Goal: Obtain resource: Obtain resource

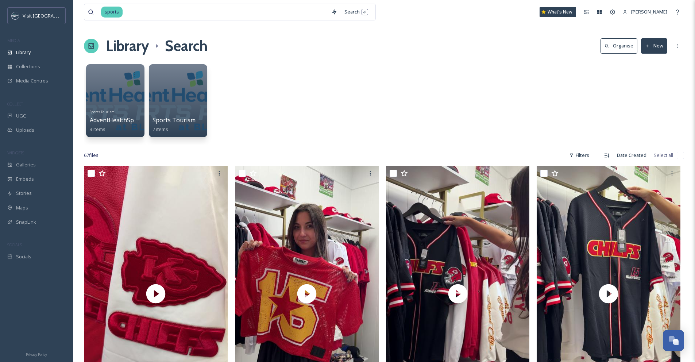
scroll to position [2106, 0]
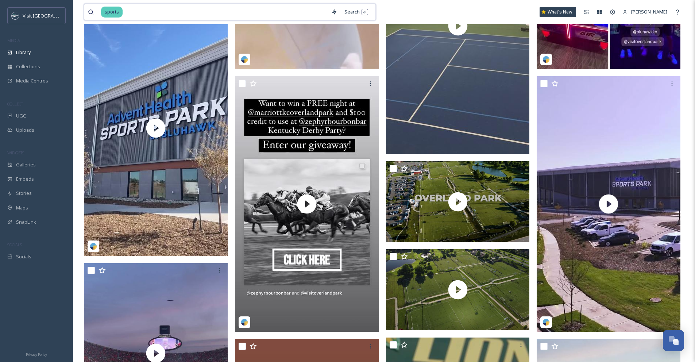
click at [163, 13] on input at bounding box center [225, 12] width 204 height 16
type input "s"
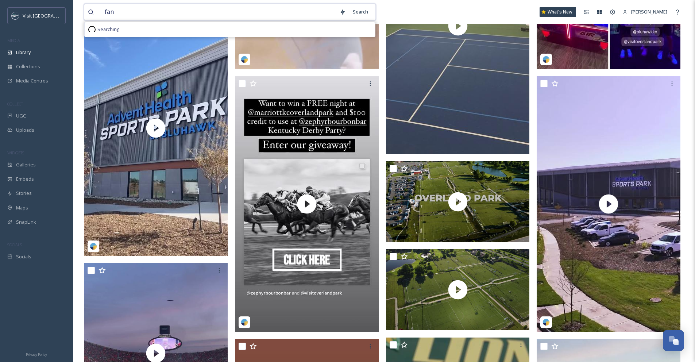
type input "fans"
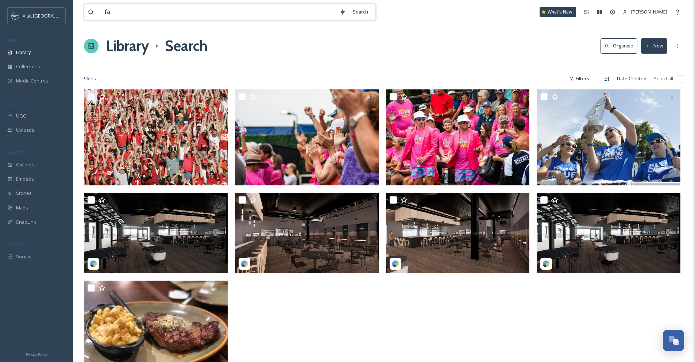
type input "f"
type input "s"
click at [42, 50] on div "Library" at bounding box center [36, 52] width 73 height 14
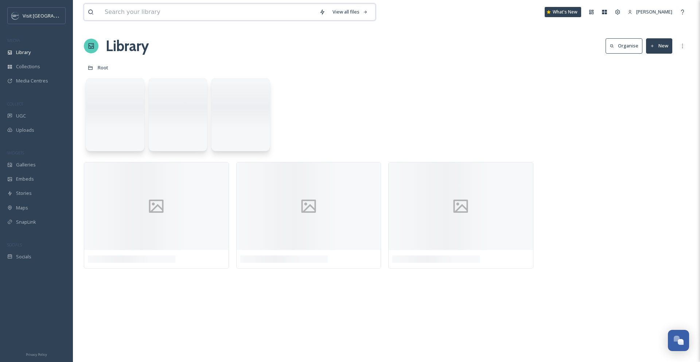
click at [130, 14] on input at bounding box center [208, 12] width 215 height 16
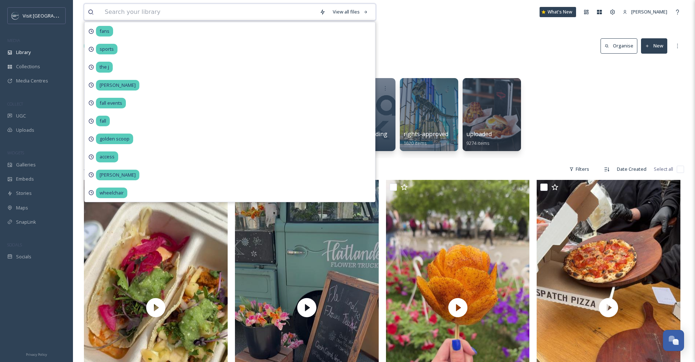
click at [136, 9] on input at bounding box center [208, 12] width 215 height 16
click at [153, 13] on input at bounding box center [208, 12] width 215 height 16
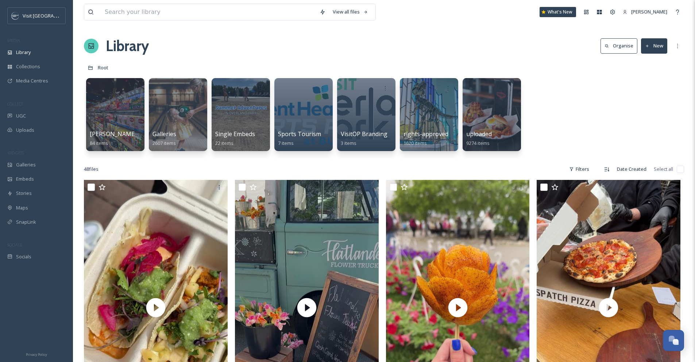
click at [280, 14] on input at bounding box center [208, 12] width 215 height 16
drag, startPoint x: 179, startPoint y: 13, endPoint x: 145, endPoint y: 12, distance: 33.9
click at [179, 13] on input "mmmmmm" at bounding box center [218, 12] width 235 height 16
drag, startPoint x: 141, startPoint y: 11, endPoint x: 124, endPoint y: 10, distance: 17.2
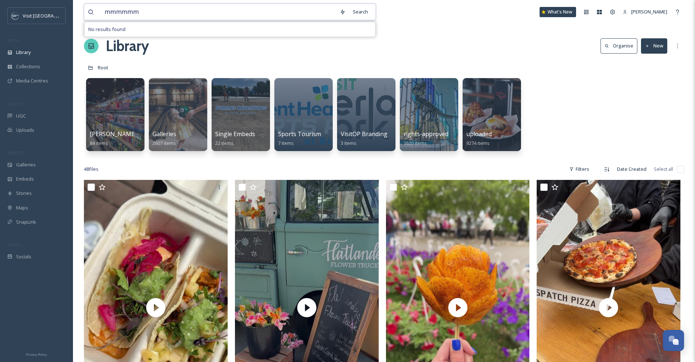
click at [124, 10] on input "mmmmmm" at bounding box center [218, 12] width 235 height 16
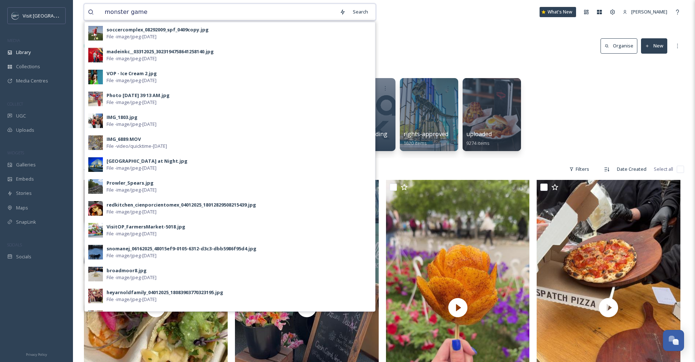
type input "monster games"
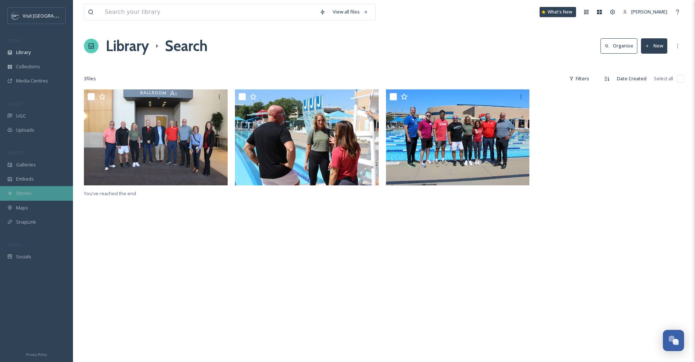
click at [42, 194] on div "Stories" at bounding box center [36, 193] width 73 height 14
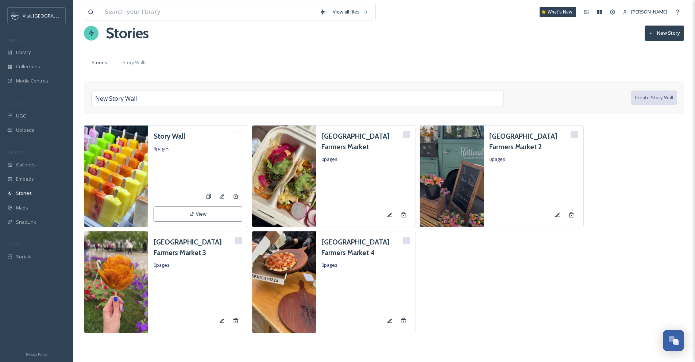
scroll to position [13, 0]
click at [30, 130] on span "Uploads" at bounding box center [25, 130] width 18 height 7
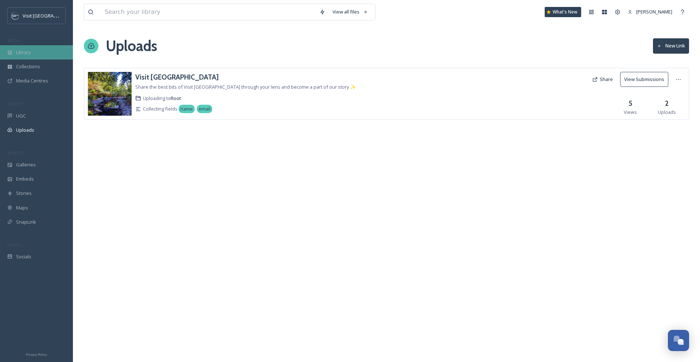
click at [30, 54] on span "Library" at bounding box center [23, 52] width 15 height 7
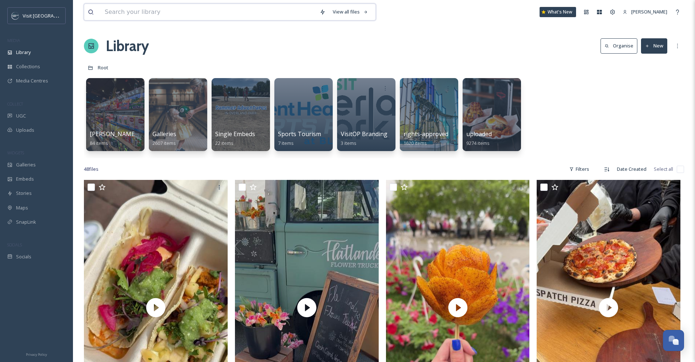
click at [115, 7] on input at bounding box center [208, 12] width 215 height 16
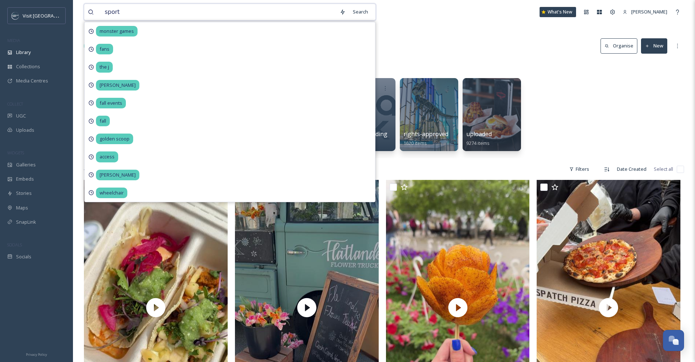
type input "sports"
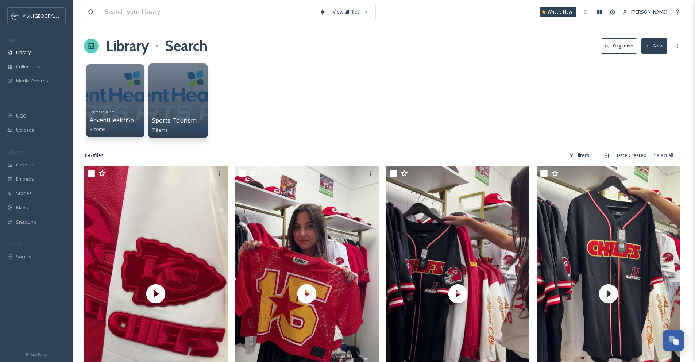
click at [180, 92] on div at bounding box center [177, 100] width 59 height 74
click at [587, 154] on div "Filters" at bounding box center [578, 155] width 27 height 14
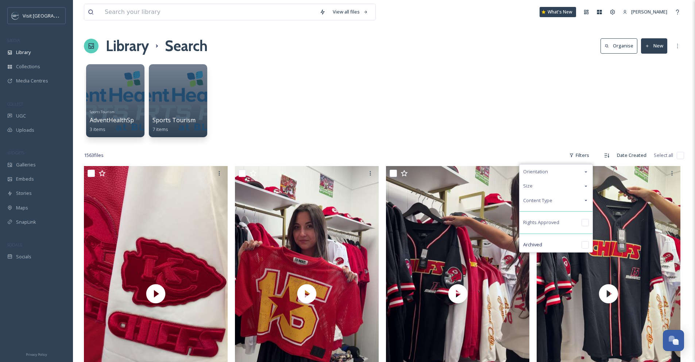
click at [570, 200] on div "Content Type" at bounding box center [555, 200] width 73 height 14
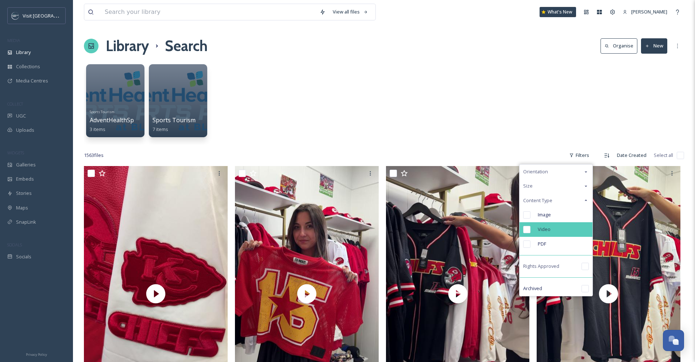
click at [553, 225] on div "Video" at bounding box center [555, 229] width 73 height 15
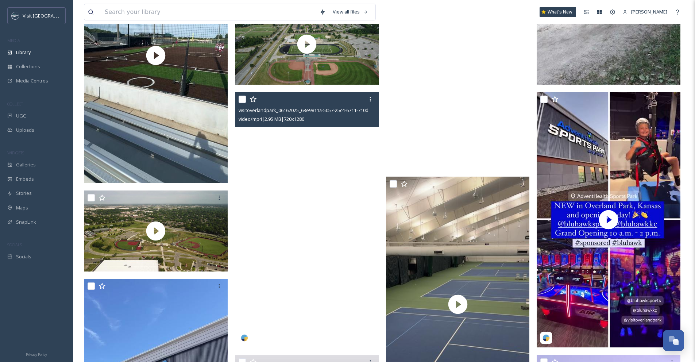
scroll to position [1809, 0]
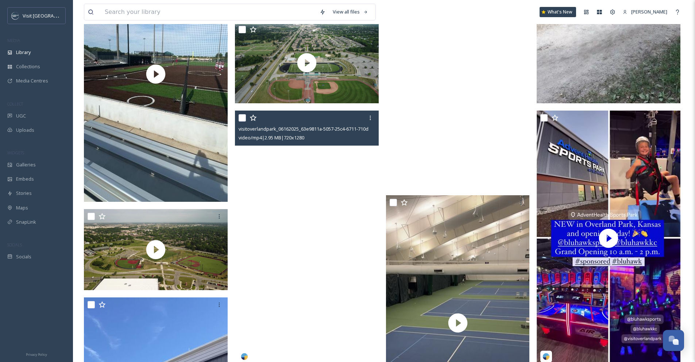
click at [303, 176] on video "visitoverlandpark_06162025_63e9811a-5057-25c4-6711-710d2da11727.mp4" at bounding box center [307, 237] width 144 height 255
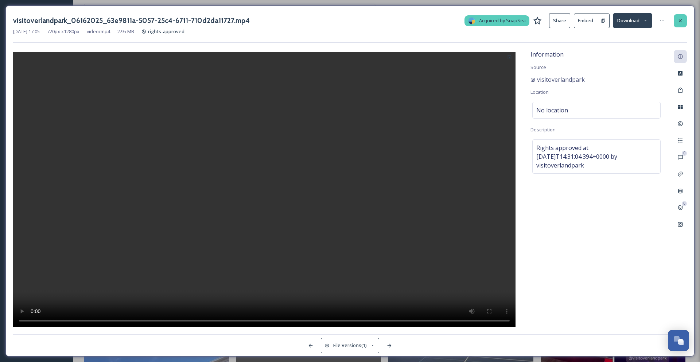
click at [678, 22] on icon at bounding box center [680, 21] width 6 height 6
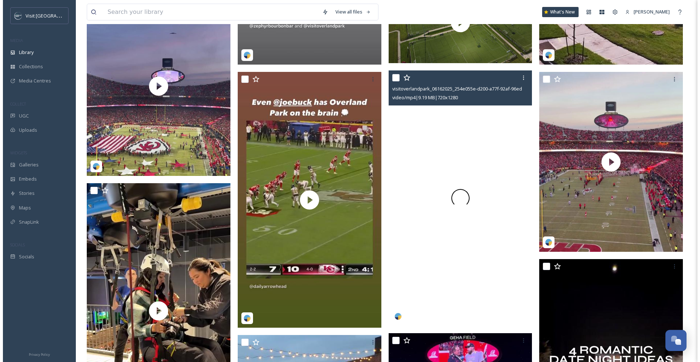
scroll to position [2363, 0]
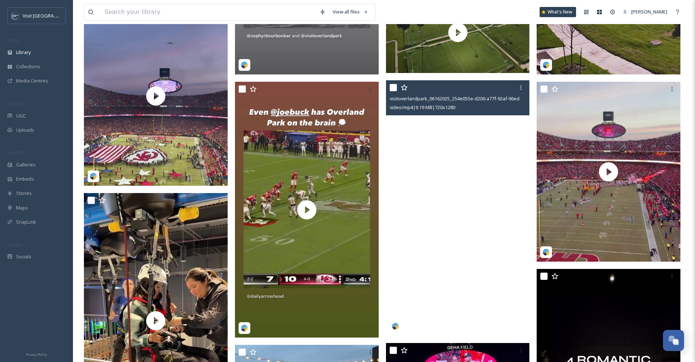
click at [464, 166] on video "visitoverlandpark_06162025_254e055e-d200-a77f-92af-96ed88177af8.mp4" at bounding box center [458, 207] width 144 height 255
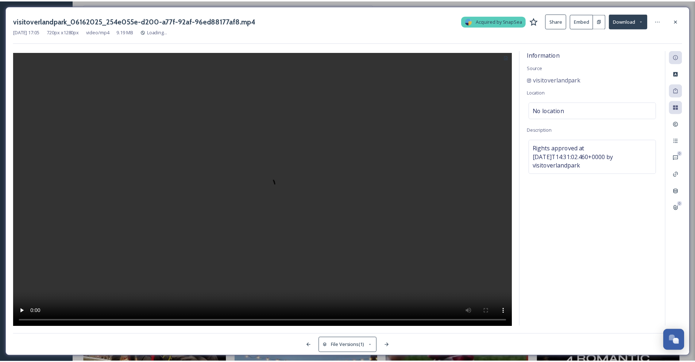
scroll to position [2385, 0]
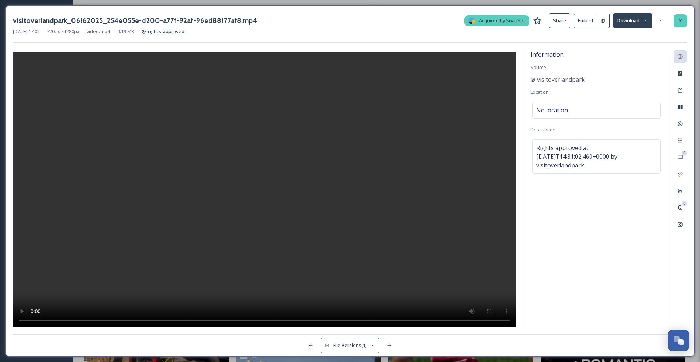
click at [679, 20] on icon at bounding box center [680, 21] width 6 height 6
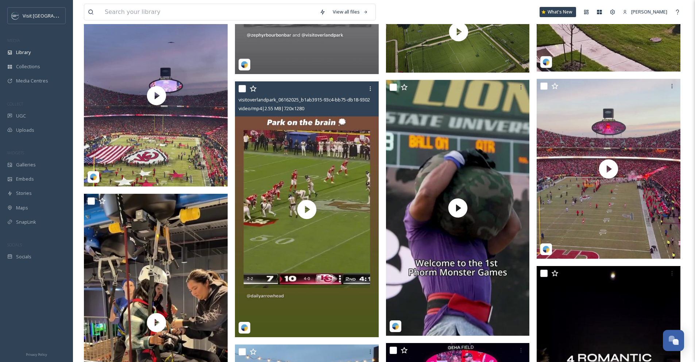
scroll to position [2386, 0]
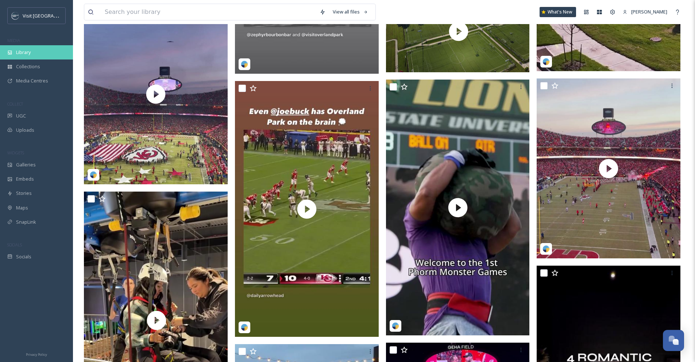
click at [58, 54] on div "Library" at bounding box center [36, 52] width 73 height 14
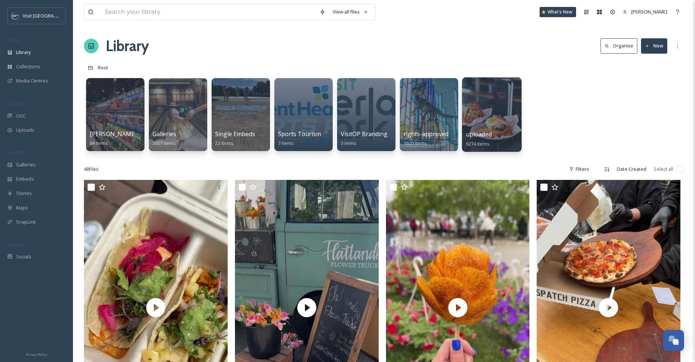
click at [475, 94] on div at bounding box center [492, 87] width 52 height 13
click at [489, 102] on div at bounding box center [491, 114] width 59 height 74
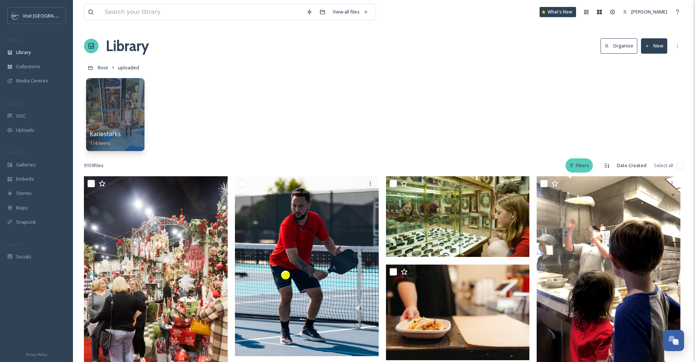
click at [580, 163] on div "Filters" at bounding box center [578, 165] width 27 height 14
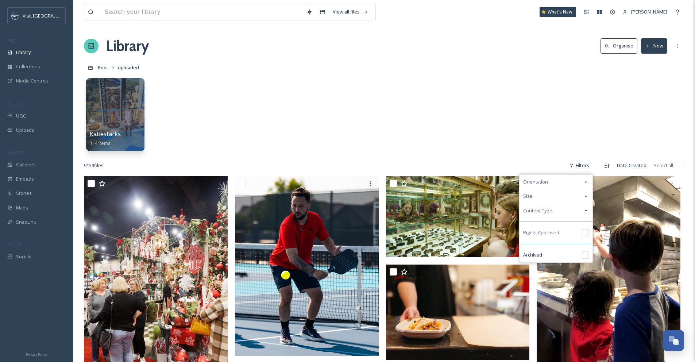
click at [567, 211] on div "Content Type" at bounding box center [555, 210] width 73 height 14
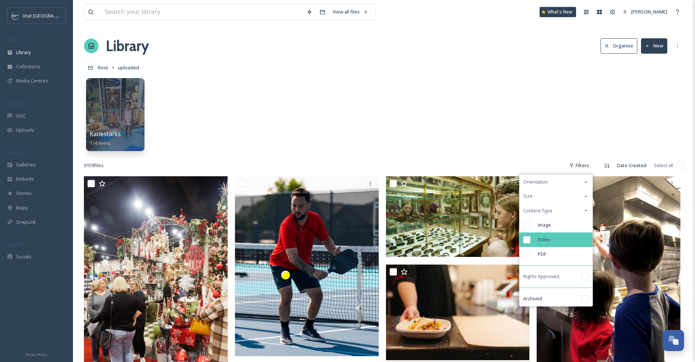
click at [558, 238] on div "Video" at bounding box center [555, 239] width 73 height 15
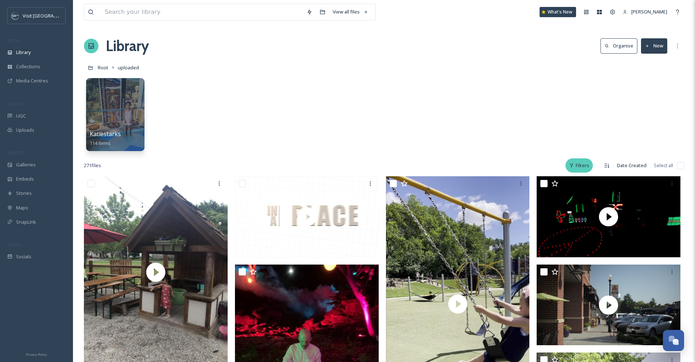
click at [580, 163] on div "Filters" at bounding box center [578, 165] width 27 height 14
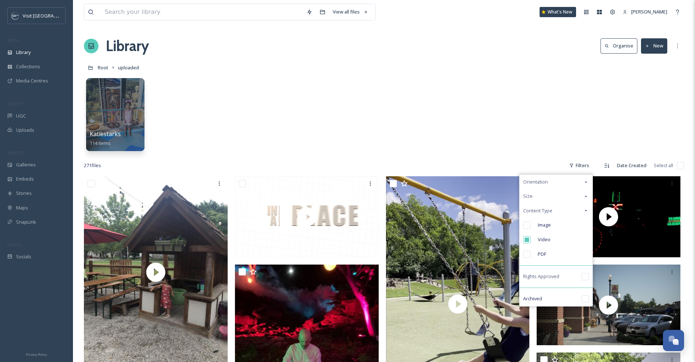
click at [583, 276] on input "checkbox" at bounding box center [584, 276] width 7 height 7
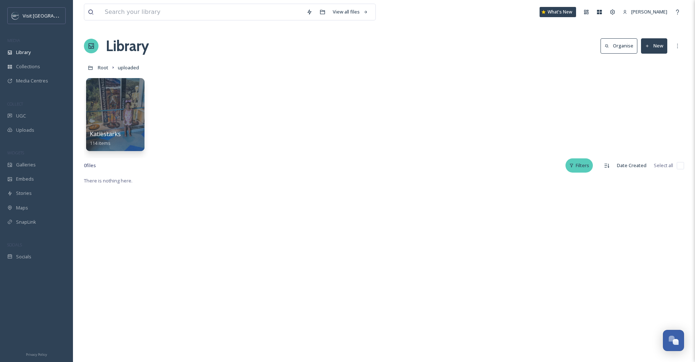
click at [576, 162] on div "Filters" at bounding box center [578, 165] width 27 height 14
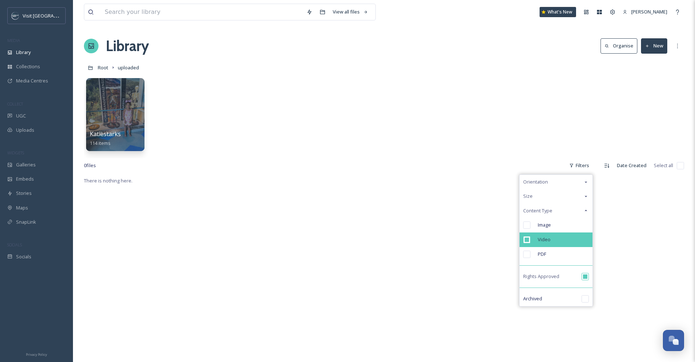
click at [565, 238] on div "Video" at bounding box center [555, 239] width 73 height 15
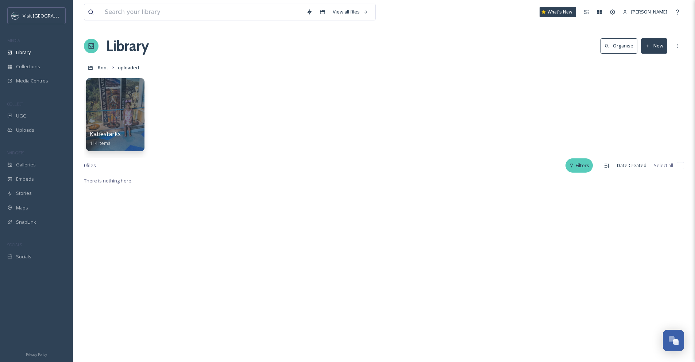
click at [569, 168] on div "Filters" at bounding box center [578, 165] width 27 height 14
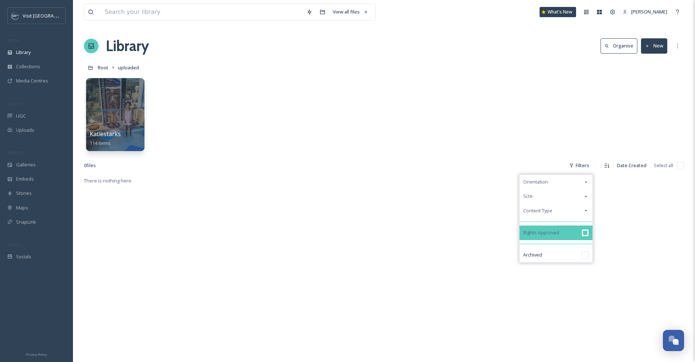
click at [586, 233] on input "checkbox" at bounding box center [584, 232] width 7 height 7
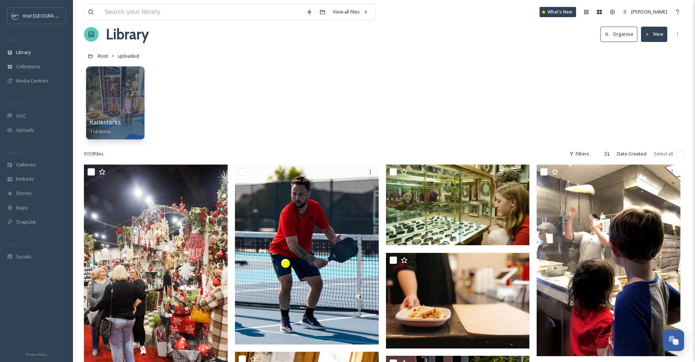
scroll to position [49, 0]
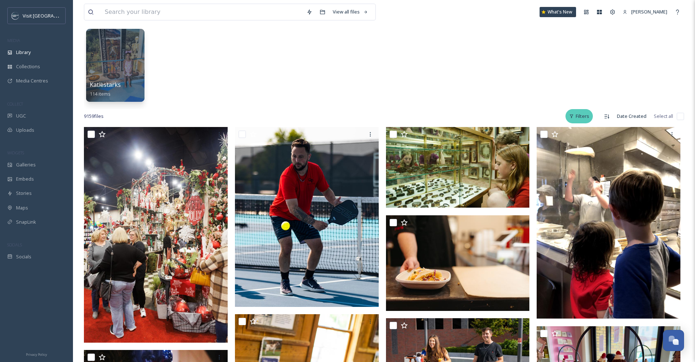
click at [572, 117] on icon at bounding box center [571, 116] width 3 height 4
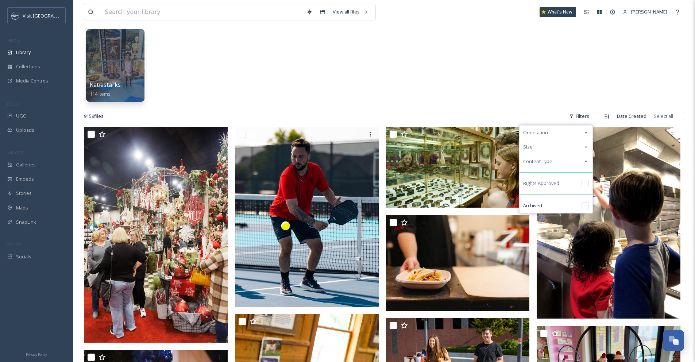
click at [563, 162] on div "Content Type" at bounding box center [555, 161] width 73 height 14
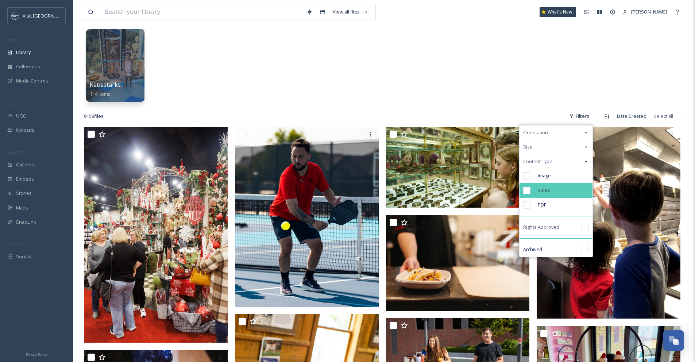
click at [551, 190] on div "Video" at bounding box center [555, 190] width 73 height 15
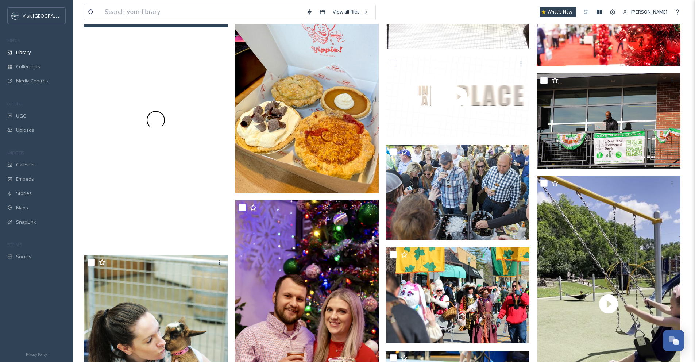
scroll to position [626, 0]
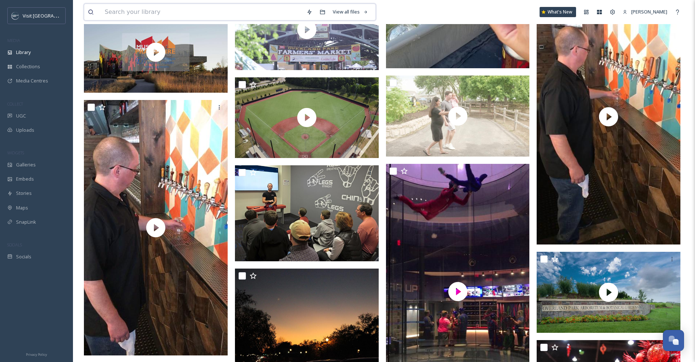
click at [177, 12] on input at bounding box center [202, 12] width 202 height 16
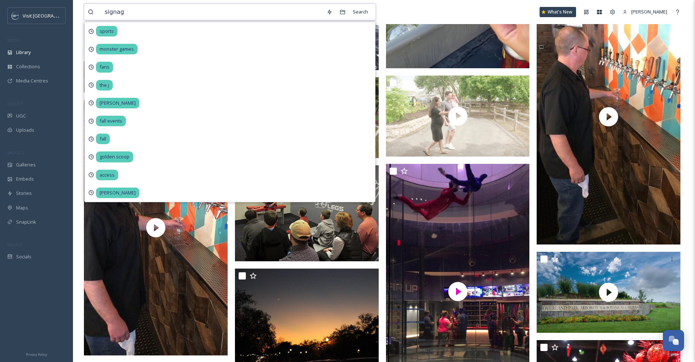
type input "signage"
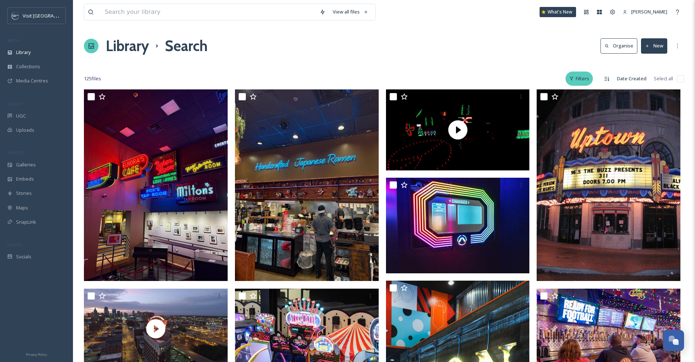
click at [574, 78] on div "Filters" at bounding box center [578, 78] width 27 height 14
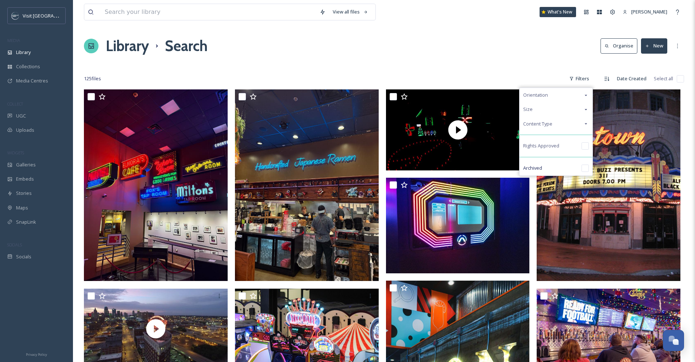
click at [575, 119] on div "Content Type" at bounding box center [555, 124] width 73 height 14
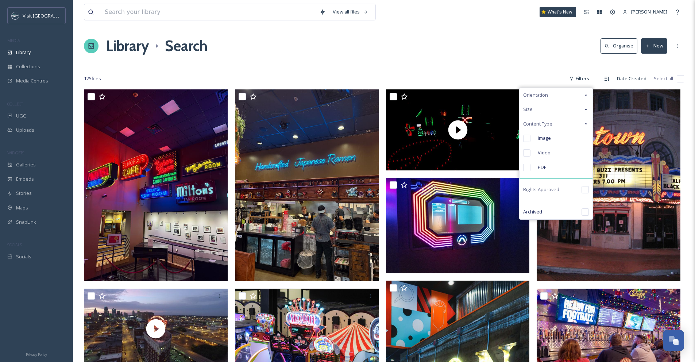
click at [575, 119] on div "Content Type" at bounding box center [555, 124] width 73 height 14
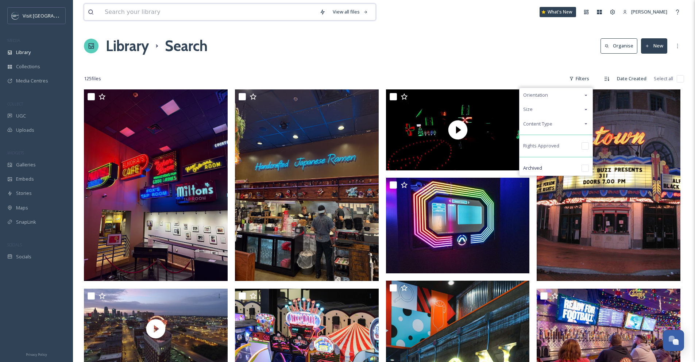
click at [241, 16] on input at bounding box center [208, 12] width 215 height 16
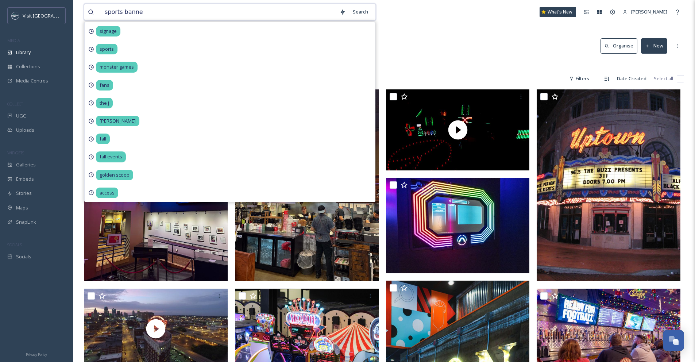
type input "sports banner"
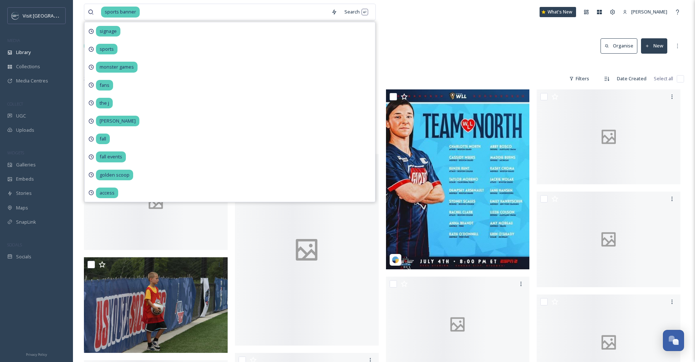
click at [438, 54] on div "Library Search Organise New" at bounding box center [384, 46] width 600 height 22
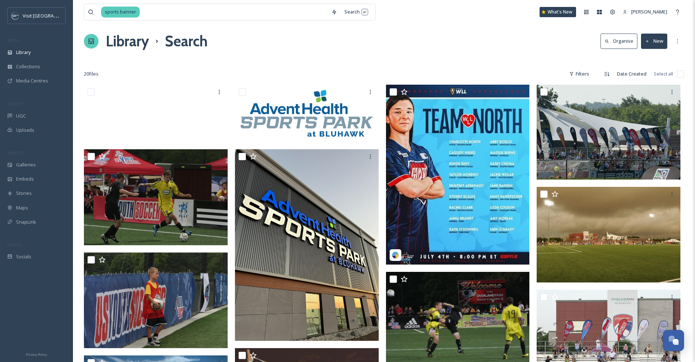
scroll to position [14, 0]
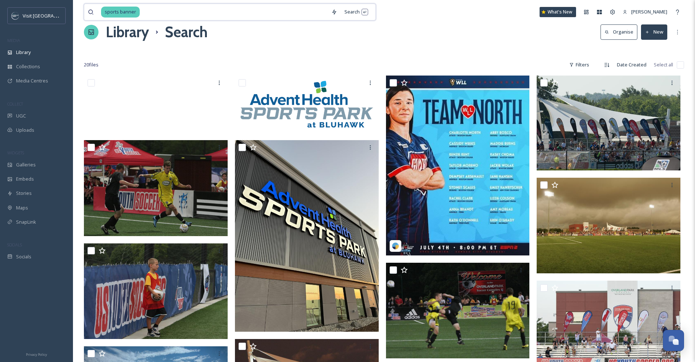
drag, startPoint x: 143, startPoint y: 13, endPoint x: 102, endPoint y: 10, distance: 40.2
click at [102, 10] on div "sports banner" at bounding box center [214, 12] width 226 height 16
type input "s"
type input "adventhealth"
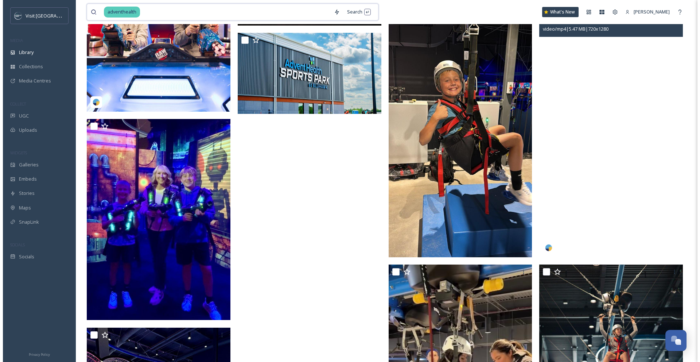
scroll to position [834, 0]
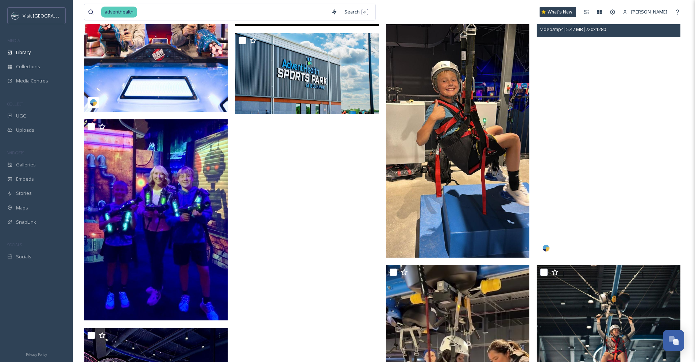
click at [621, 116] on video "bluhawksports_03312025_17885949561108666.mp4" at bounding box center [608, 129] width 144 height 255
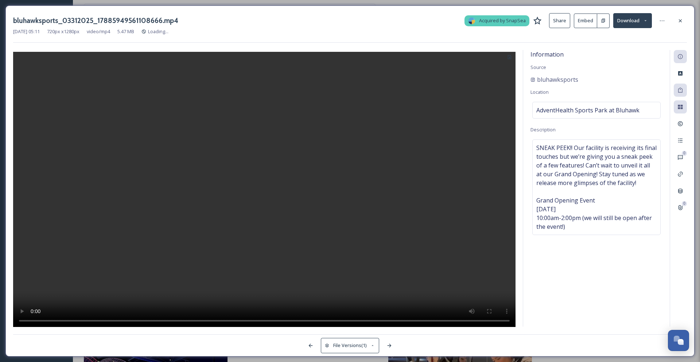
click at [582, 21] on button "Embed" at bounding box center [585, 20] width 23 height 15
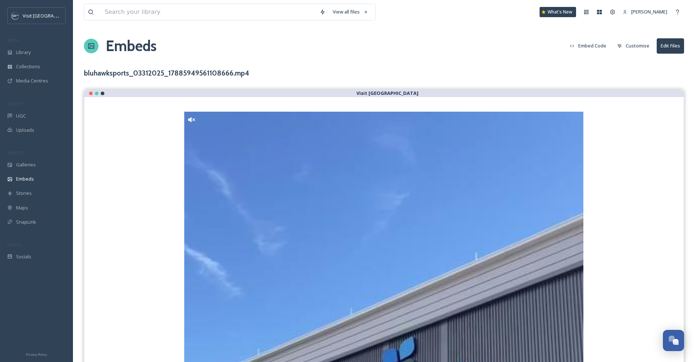
click at [594, 46] on button "Embed Code" at bounding box center [588, 46] width 44 height 14
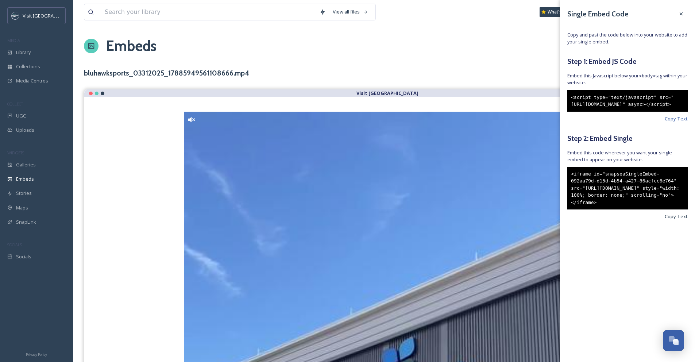
click at [681, 122] on span "Copy Text" at bounding box center [675, 118] width 23 height 7
click at [675, 122] on span "Copy Text" at bounding box center [675, 118] width 23 height 7
click at [669, 220] on span "Copy Text" at bounding box center [675, 216] width 23 height 7
click at [46, 55] on div "Library" at bounding box center [36, 52] width 73 height 14
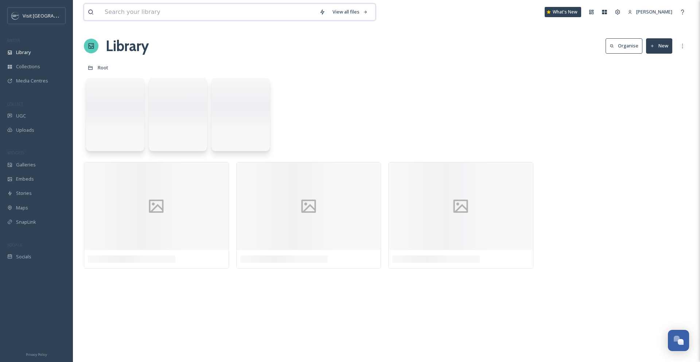
click at [135, 14] on input at bounding box center [208, 12] width 215 height 16
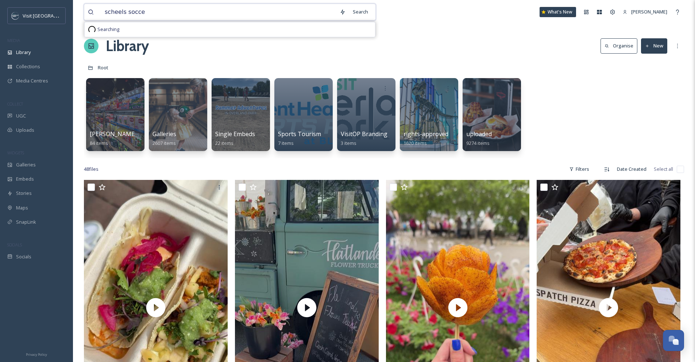
type input "scheels soccer"
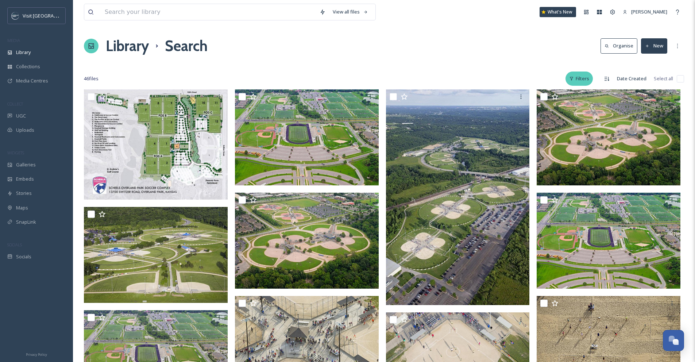
click at [588, 81] on div "Filters" at bounding box center [578, 78] width 27 height 14
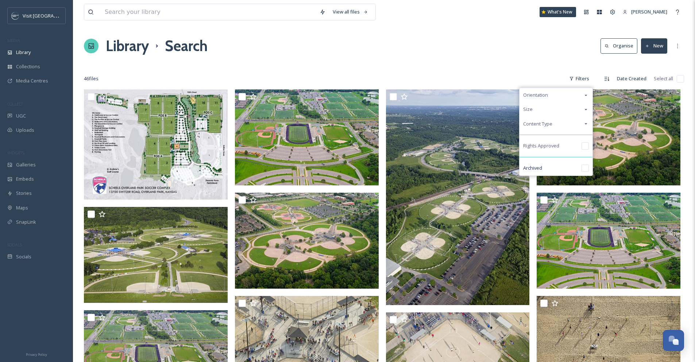
click at [585, 121] on icon at bounding box center [586, 124] width 6 height 6
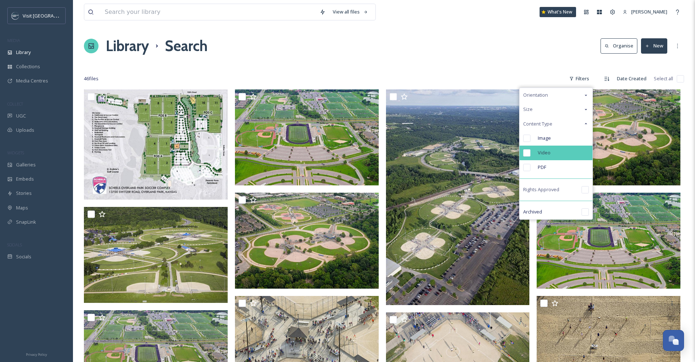
click at [571, 156] on div "Video" at bounding box center [555, 152] width 73 height 15
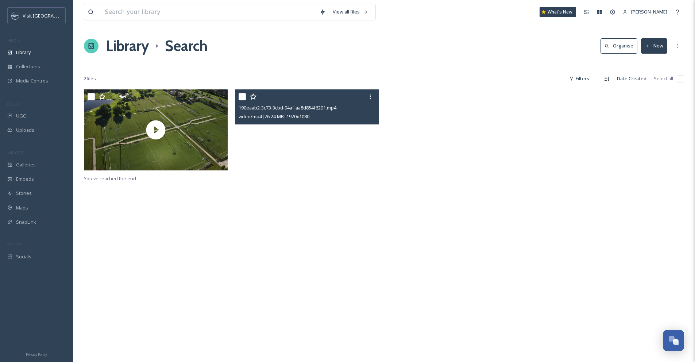
click at [324, 139] on video "190eaab2-3c73-3cbd-94af-aa8d854f6291.mp4" at bounding box center [307, 129] width 144 height 81
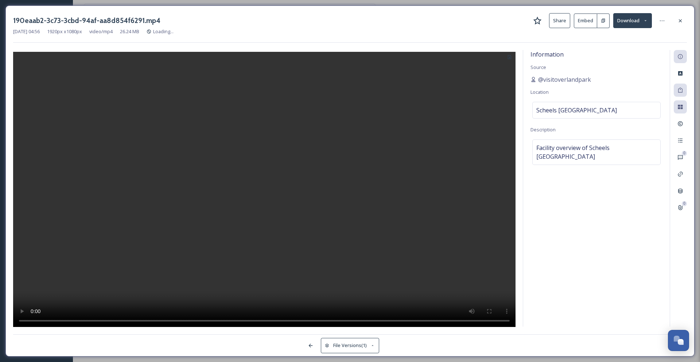
click at [588, 24] on button "Embed" at bounding box center [585, 20] width 23 height 15
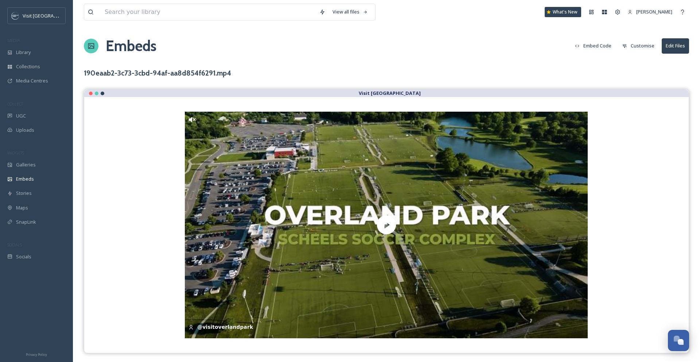
click at [594, 46] on button "Embed Code" at bounding box center [593, 46] width 44 height 14
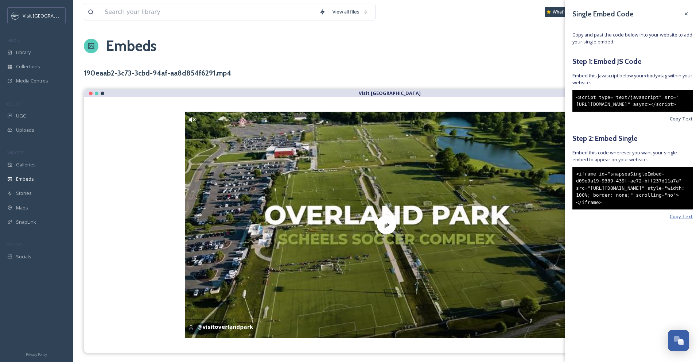
click at [679, 220] on span "Copy Text" at bounding box center [681, 216] width 23 height 7
click at [685, 11] on icon at bounding box center [686, 14] width 6 height 6
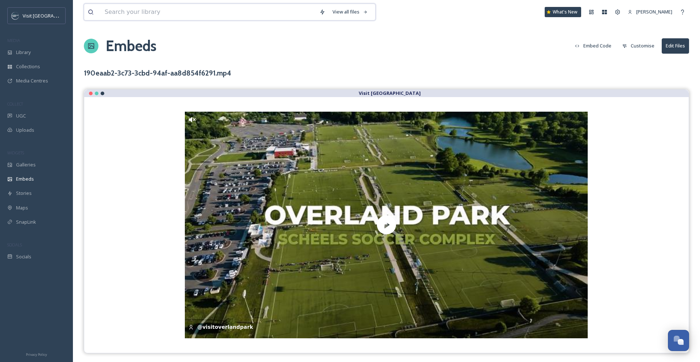
click at [227, 15] on input at bounding box center [208, 12] width 215 height 16
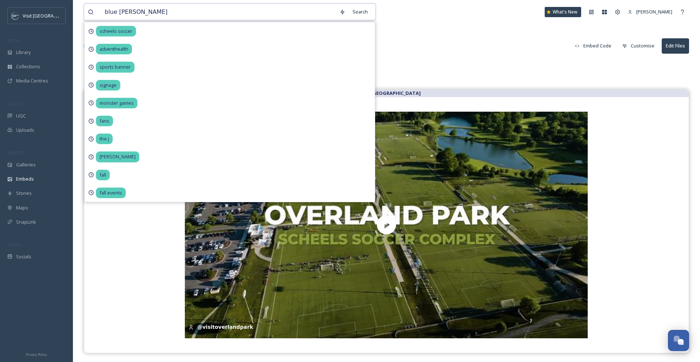
type input "[GEOGRAPHIC_DATA]"
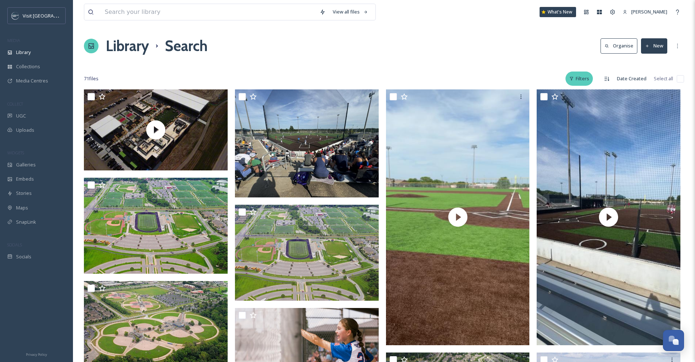
click at [586, 80] on div "Filters" at bounding box center [578, 78] width 27 height 14
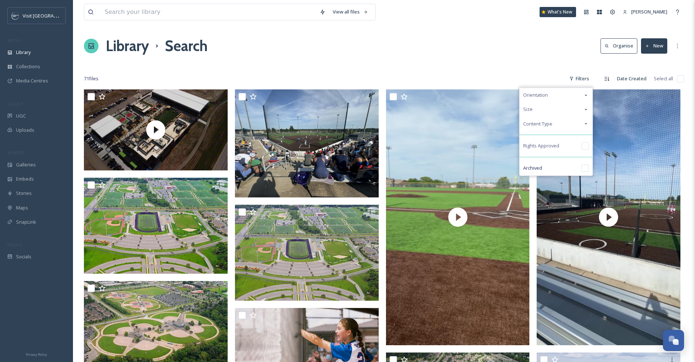
click at [582, 125] on div "Content Type" at bounding box center [555, 124] width 73 height 14
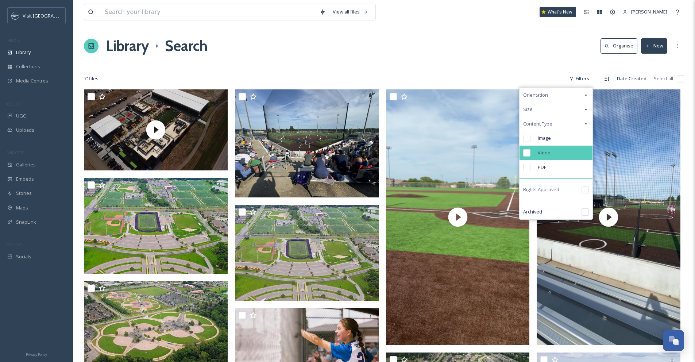
click at [572, 148] on div "Video" at bounding box center [555, 152] width 73 height 15
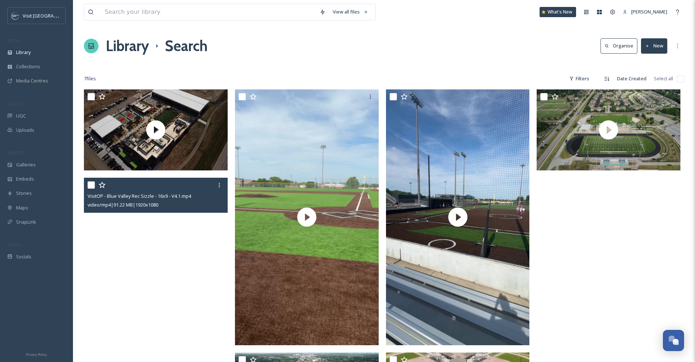
click at [181, 226] on video "VisitOP - Blue Valley Rec Sizzle - 16x9 - V4.1.mp4" at bounding box center [156, 218] width 144 height 81
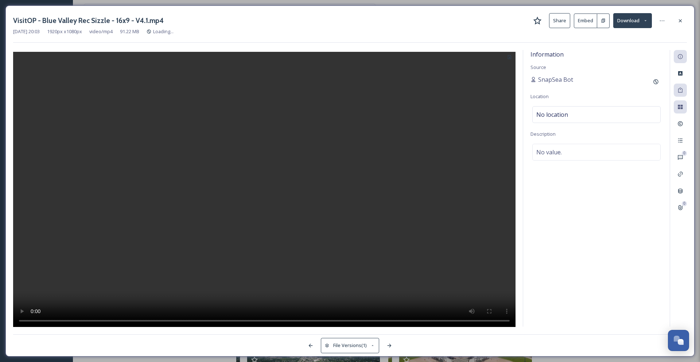
click at [585, 17] on button "Embed" at bounding box center [585, 20] width 23 height 15
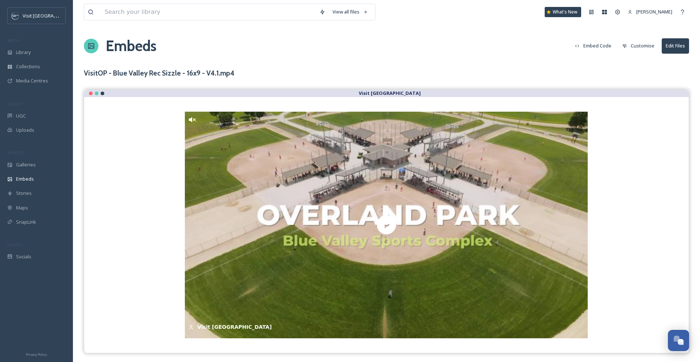
click at [595, 49] on button "Embed Code" at bounding box center [593, 46] width 44 height 14
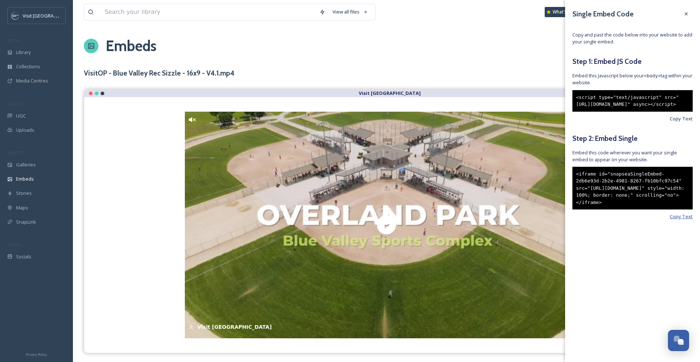
click at [685, 220] on span "Copy Text" at bounding box center [681, 216] width 23 height 7
